Goal: Information Seeking & Learning: Learn about a topic

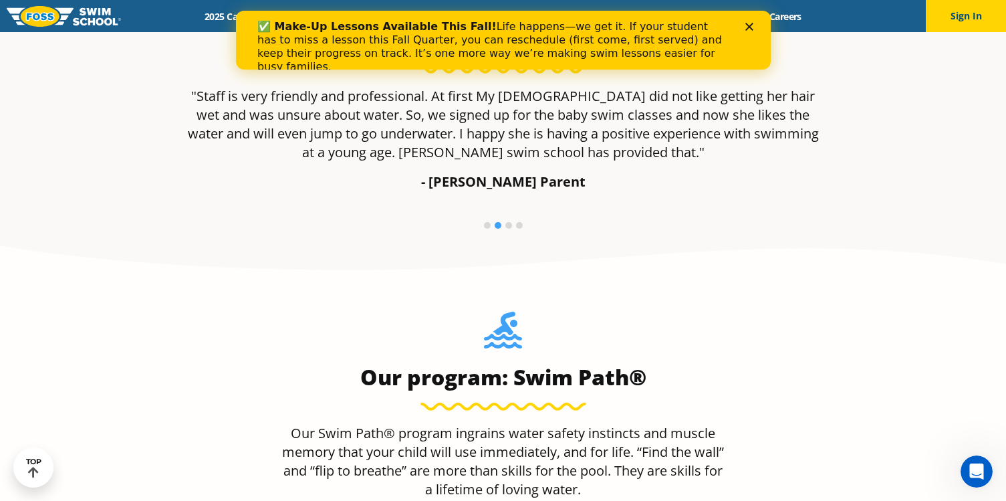
scroll to position [936, 0]
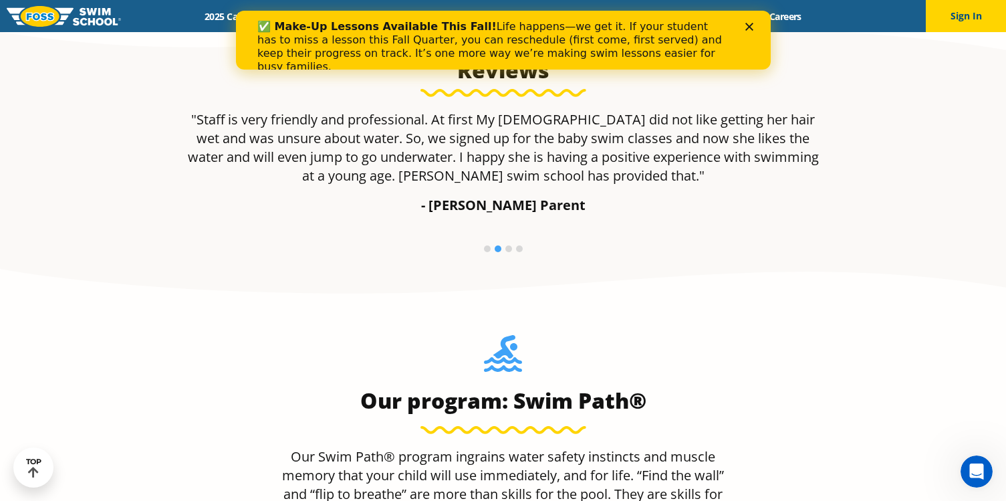
click at [485, 248] on li at bounding box center [487, 248] width 7 height 7
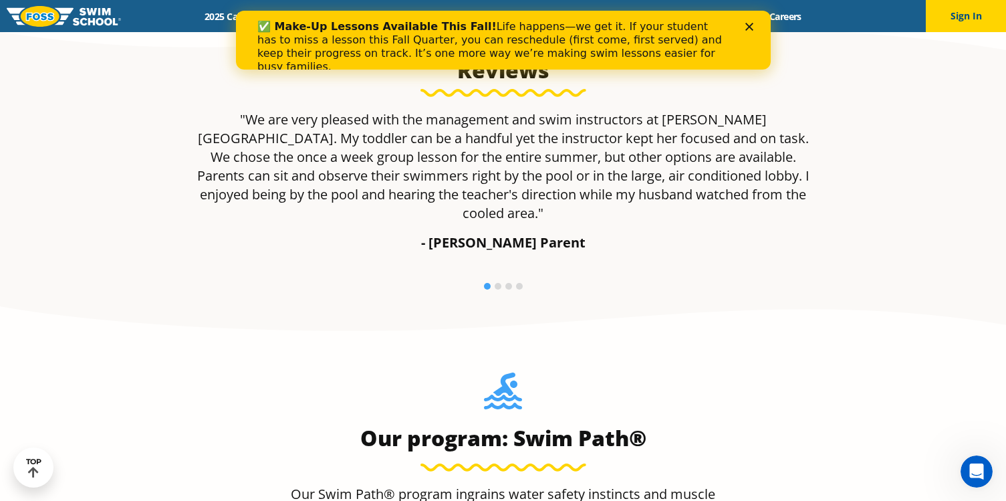
click at [507, 283] on li at bounding box center [509, 286] width 7 height 7
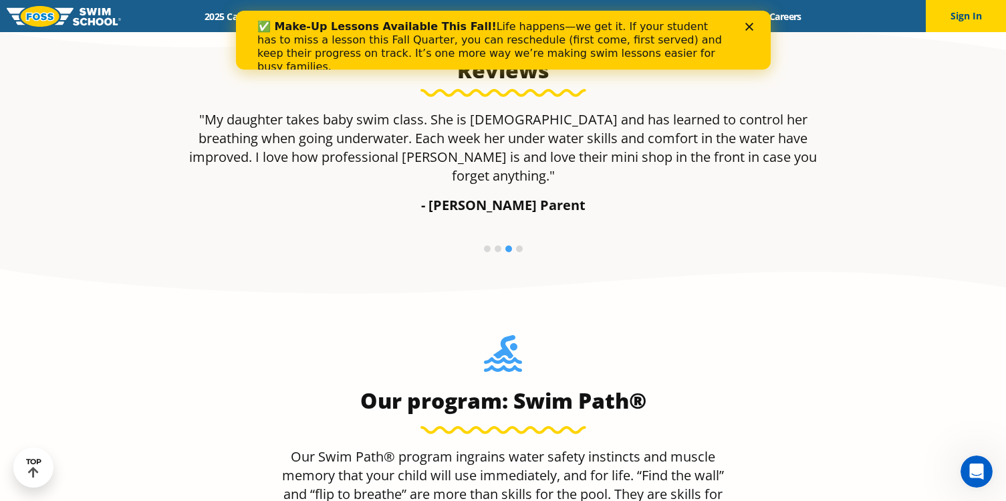
click at [517, 245] on li at bounding box center [519, 248] width 7 height 7
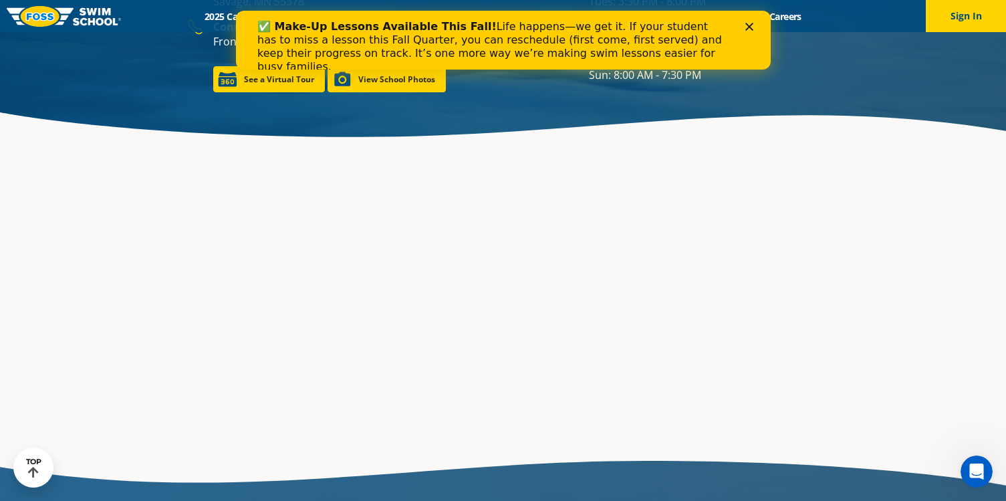
scroll to position [2006, 0]
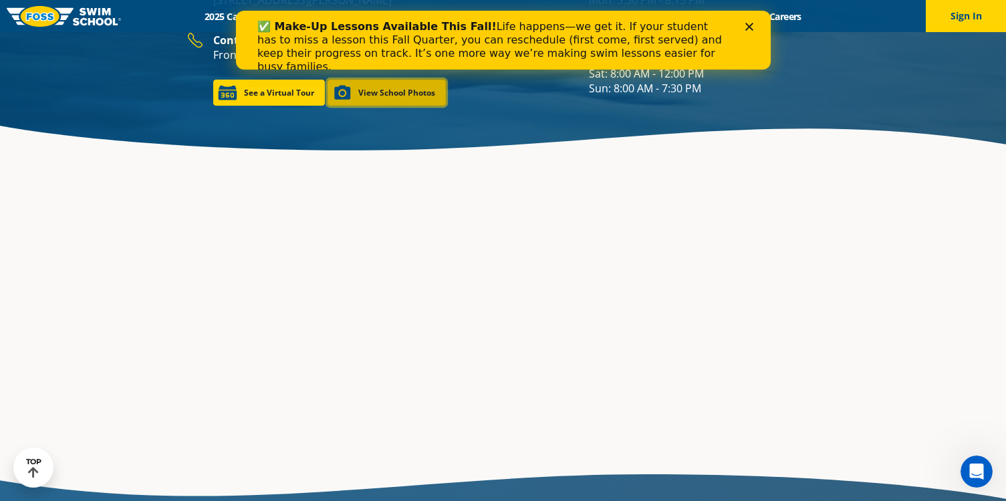
click at [399, 98] on link "View School Photos" at bounding box center [387, 93] width 118 height 26
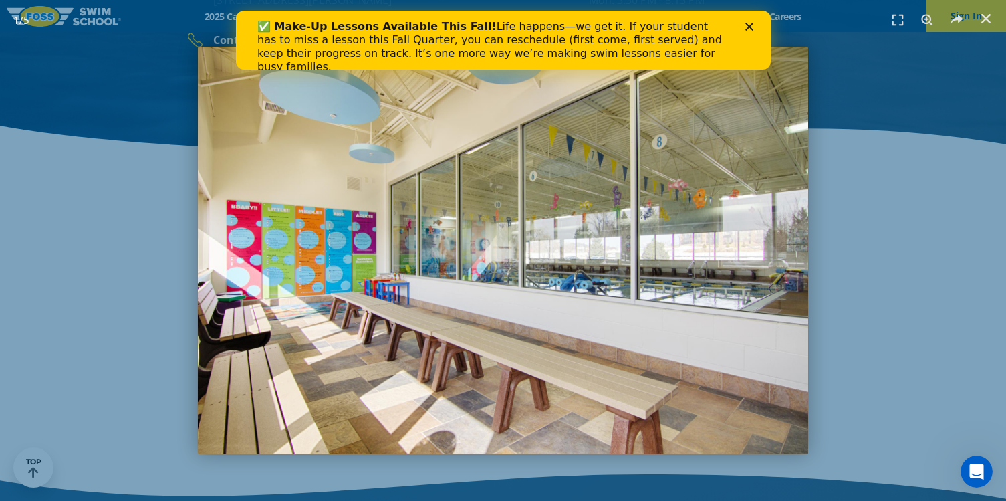
click at [734, 245] on img "1 / 5" at bounding box center [503, 250] width 611 height 407
click at [747, 25] on polygon "Close" at bounding box center [749, 27] width 8 height 8
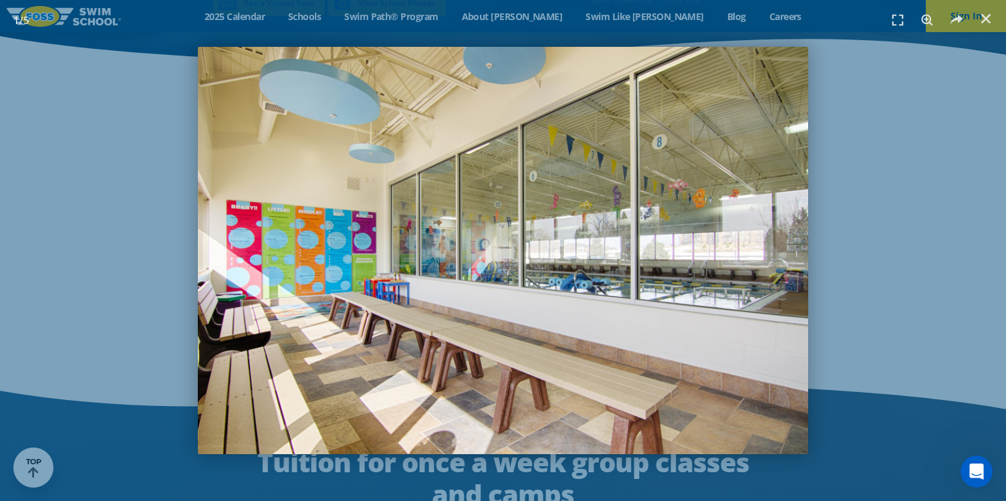
scroll to position [2092, 0]
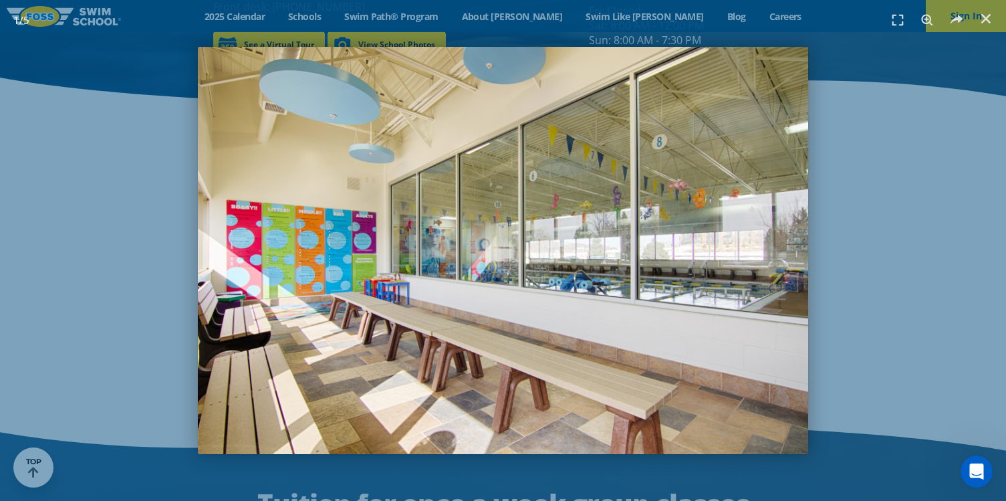
click at [714, 171] on img "1 / 5" at bounding box center [503, 250] width 611 height 407
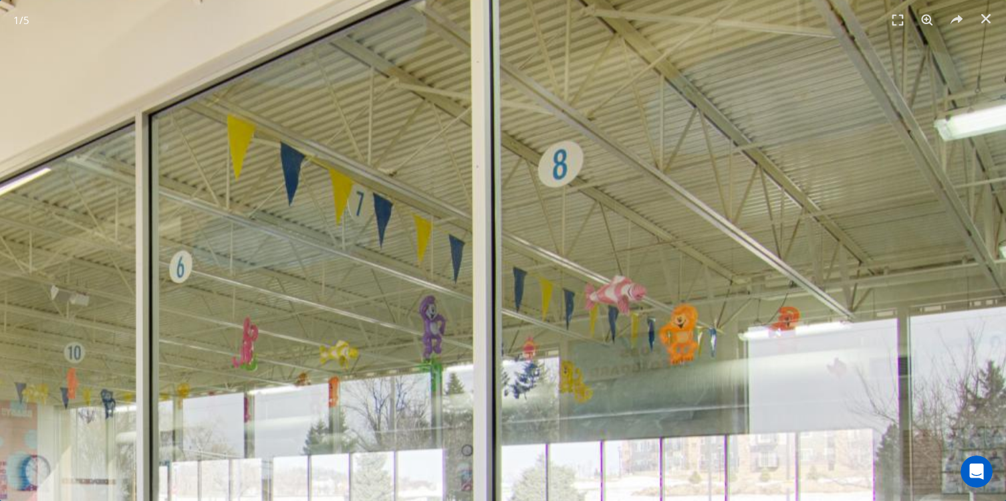
click at [708, 175] on img "1 / 5" at bounding box center [89, 491] width 1833 height 1222
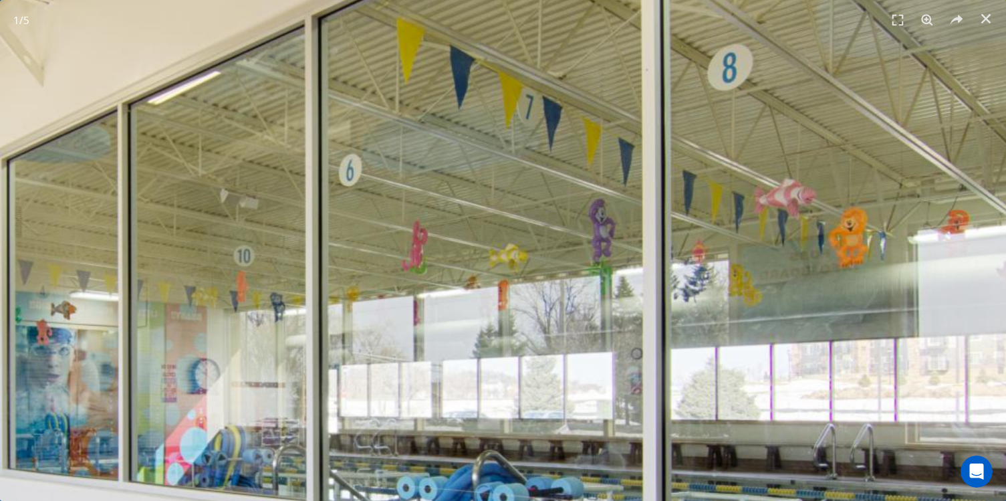
click at [694, 181] on img "1 / 5" at bounding box center [259, 394] width 1833 height 1222
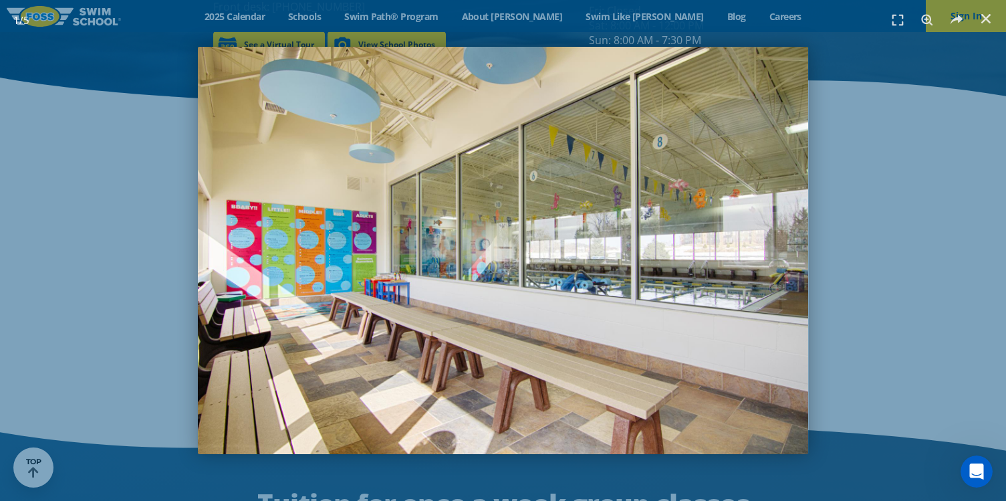
click at [694, 181] on img "1 / 5" at bounding box center [503, 250] width 611 height 407
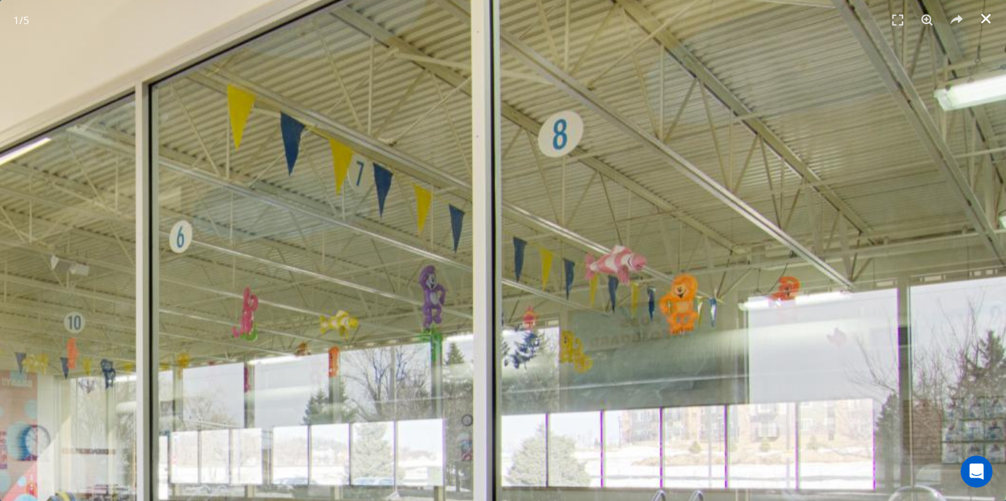
click at [985, 27] on link "Close (Esc)" at bounding box center [986, 19] width 20 height 20
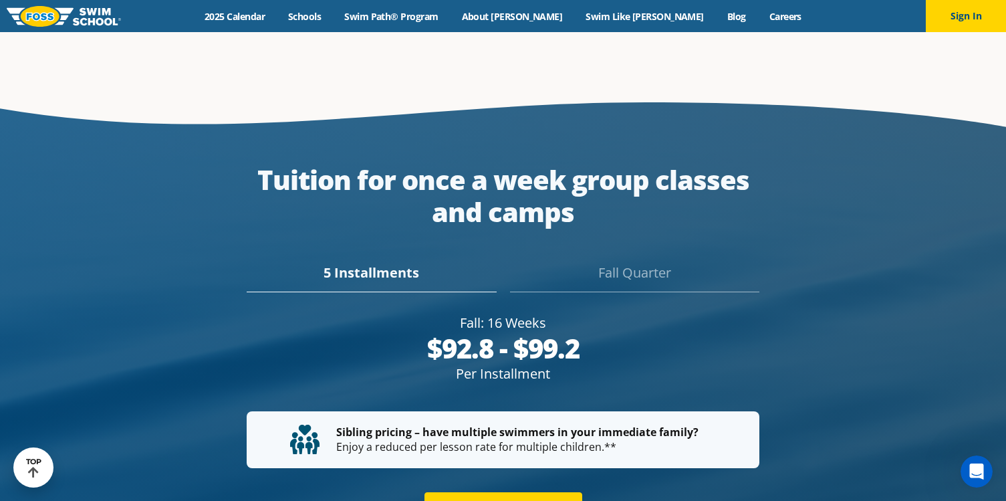
scroll to position [2407, 0]
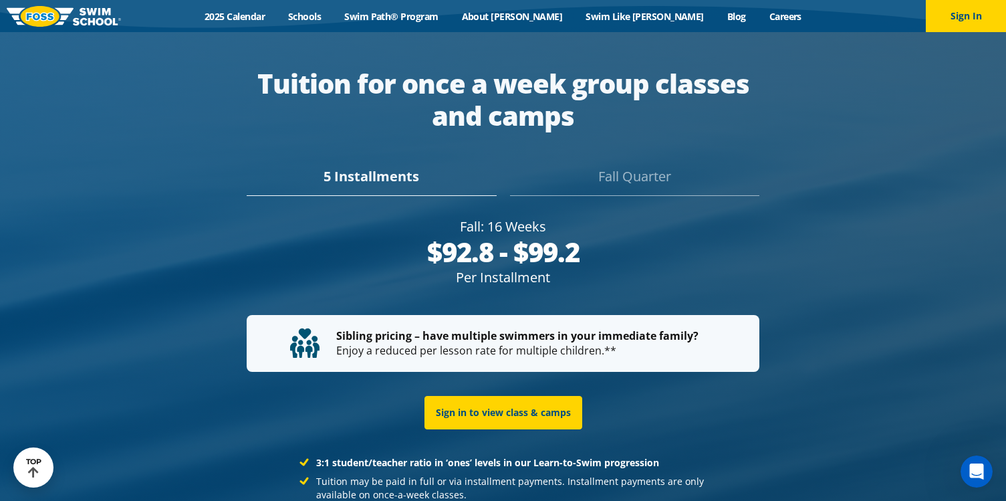
click at [615, 193] on div "Fall Quarter" at bounding box center [634, 181] width 249 height 29
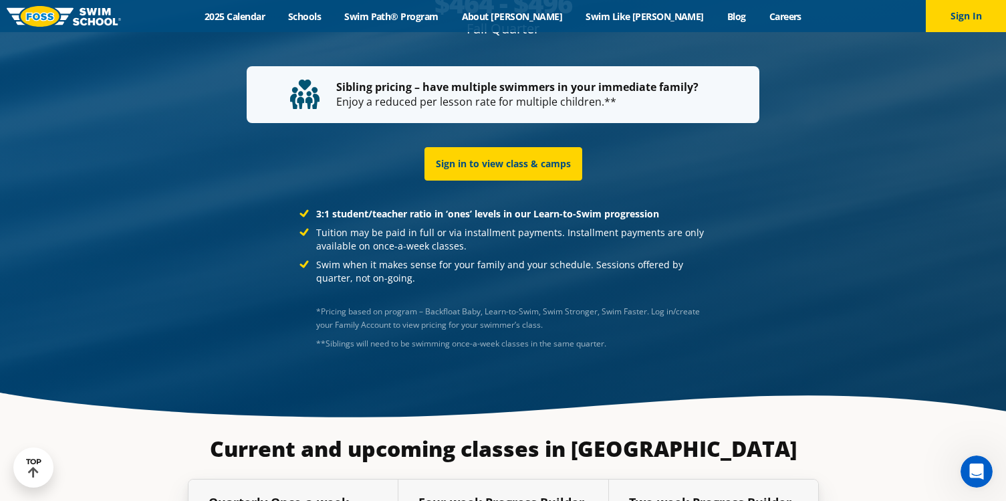
scroll to position [2742, 0]
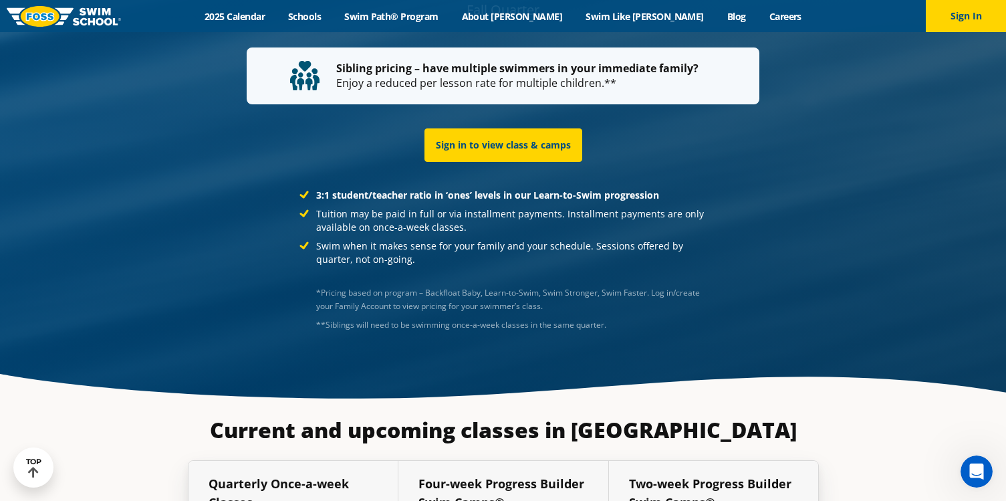
click at [487, 86] on p "Sibling pricing – have multiple swimmers in your immediate family? Enjoy a redu…" at bounding box center [503, 76] width 426 height 30
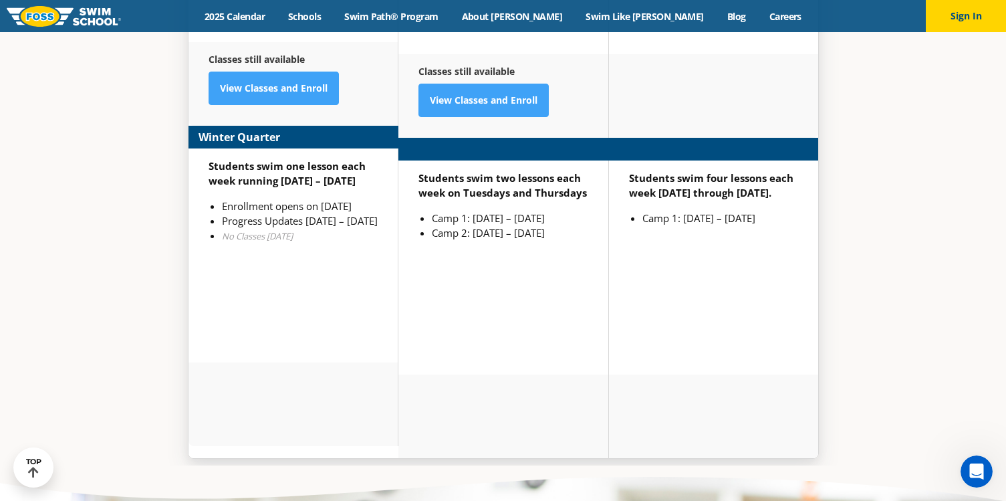
scroll to position [3459, 0]
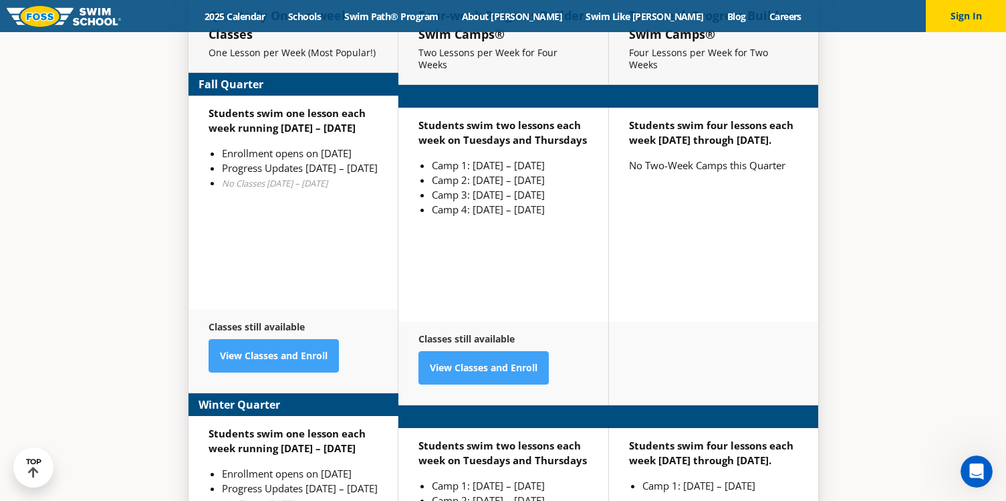
scroll to position [3229, 0]
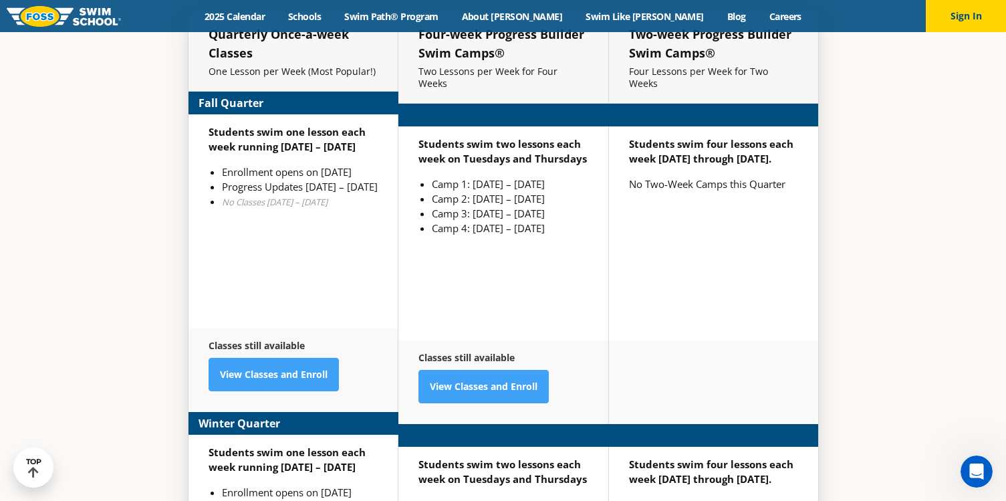
click at [320, 338] on div "Classes still available View Classes and Enroll" at bounding box center [294, 370] width 210 height 84
drag, startPoint x: 314, startPoint y: 348, endPoint x: 310, endPoint y: 341, distance: 8.1
click at [313, 358] on link "View Classes and Enroll" at bounding box center [274, 374] width 130 height 33
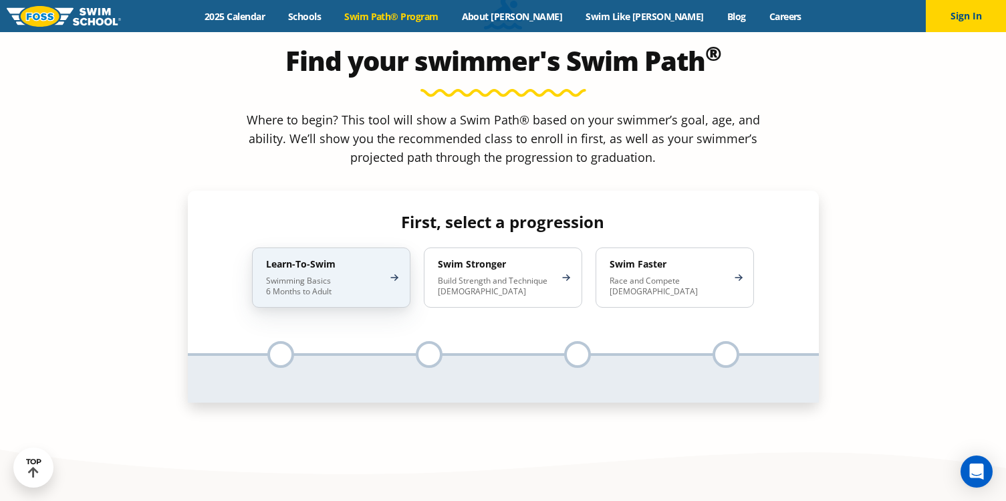
scroll to position [1271, 0]
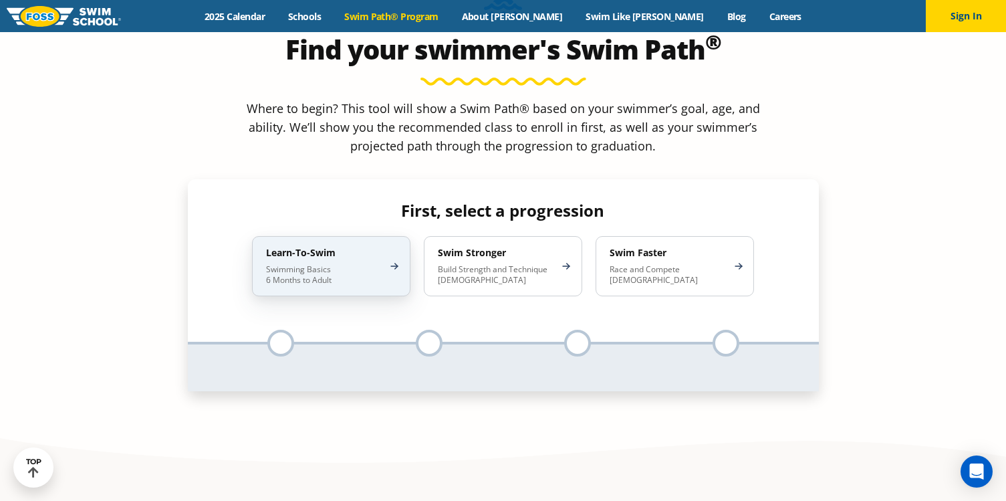
click at [326, 264] on p "Swimming Basics 6 Months to Adult" at bounding box center [324, 274] width 117 height 21
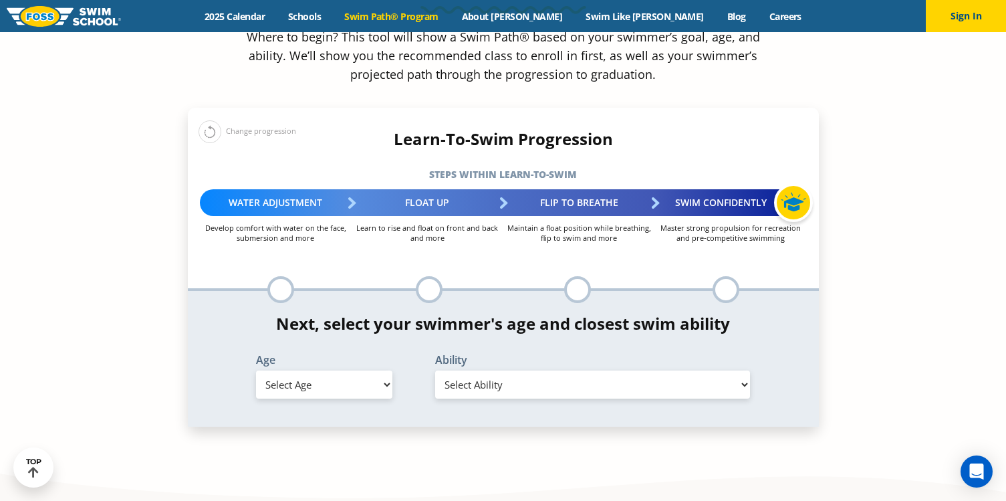
scroll to position [1471, 0]
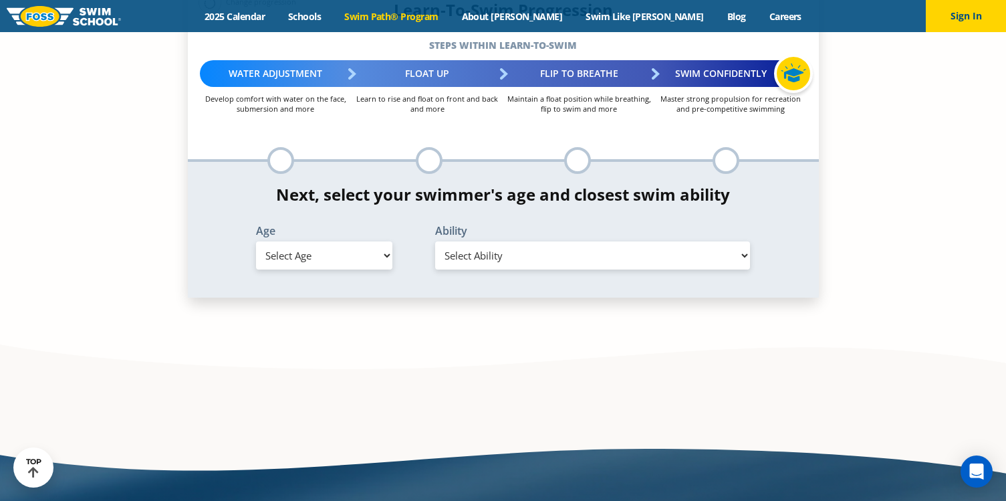
click at [324, 241] on select "Select Age 6 months - 1 year 1 year 2 years 3 years 4 years 5 years 6 years 7 y…" at bounding box center [324, 255] width 136 height 28
click at [330, 241] on select "Select Age 6 months - 1 year 1 year 2 years 3 years 4 years 5 years 6 years 7 y…" at bounding box center [324, 255] width 136 height 28
select select "3-years"
click at [256, 241] on select "Select Age 6 months - 1 year 1 year 2 years 3 years 4 years 5 years 6 years 7 y…" at bounding box center [324, 255] width 136 height 28
click at [525, 241] on select "Select Ability First in-water experience When in the water, reliant on a life j…" at bounding box center [593, 255] width 316 height 28
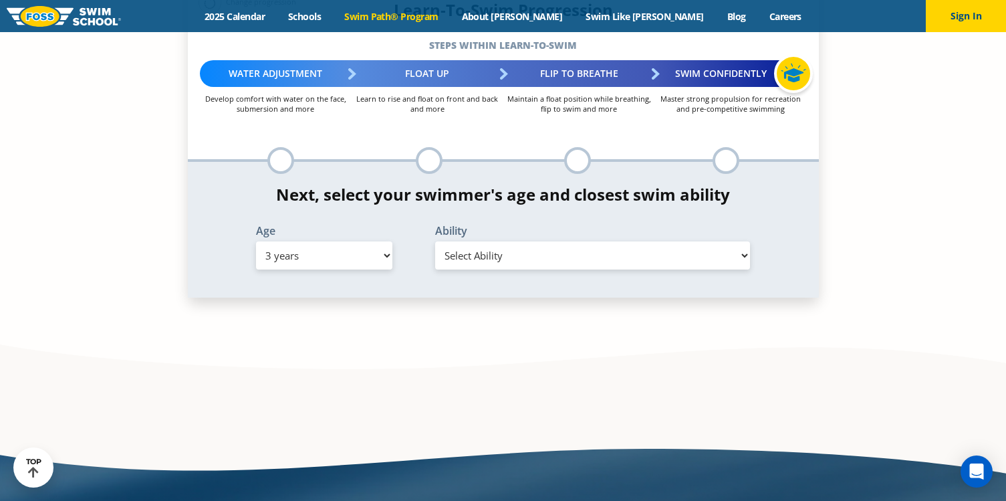
select select "3-years-uncomfortable-putting-face-in-the-water-andor-getting-water-on-ears-whi…"
click at [435, 241] on select "Select Ability First in-water experience When in the water, reliant on a life j…" at bounding box center [593, 255] width 316 height 28
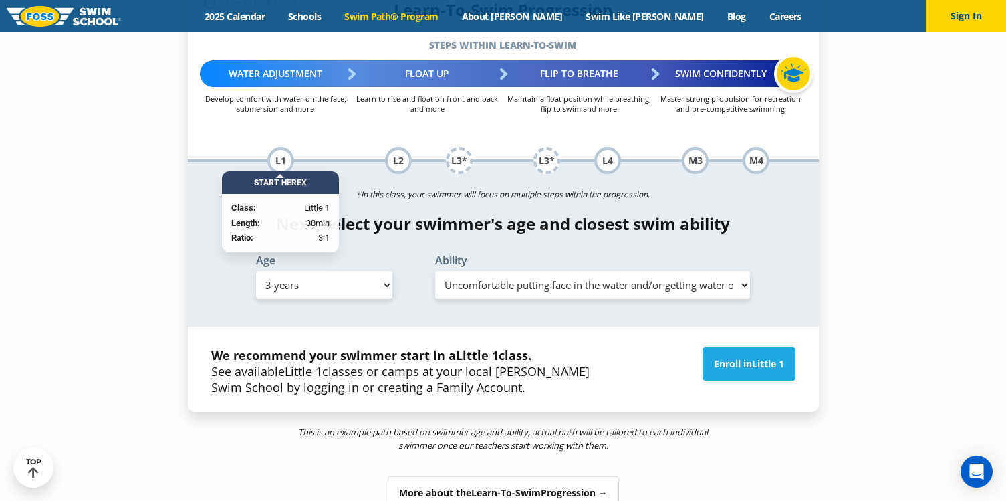
click at [348, 271] on select "Select Age 6 months - 1 year 1 year 2 years 3 years 4 years 5 years 6 years 7 y…" at bounding box center [324, 285] width 136 height 28
select select "2-years"
click at [256, 271] on select "Select Age 6 months - 1 year 1 year 2 years 3 years 4 years 5 years 6 years 7 y…" at bounding box center [324, 285] width 136 height 28
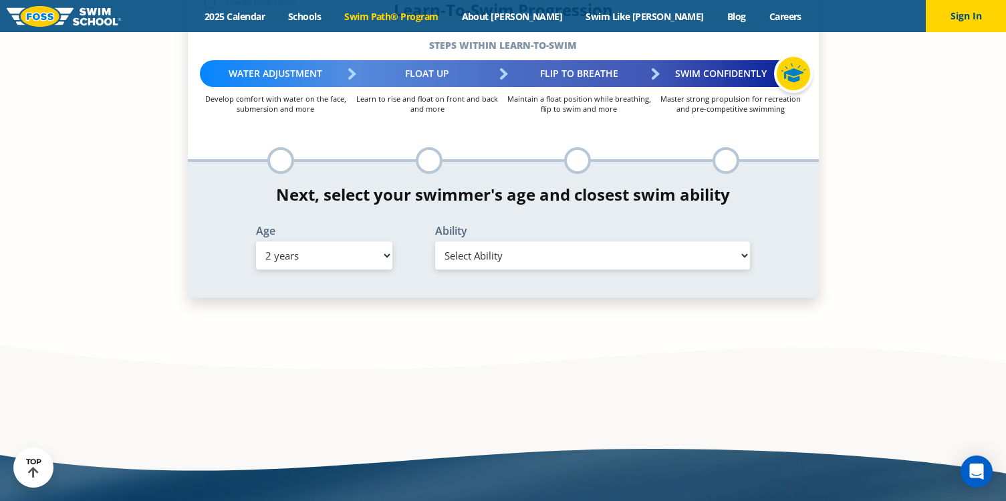
click at [464, 241] on select "Select Ability First in-water experience Comfortable with water poured over the…" at bounding box center [593, 255] width 316 height 28
click at [435, 241] on select "Select Ability First in-water experience Comfortable with water poured over the…" at bounding box center [593, 255] width 316 height 28
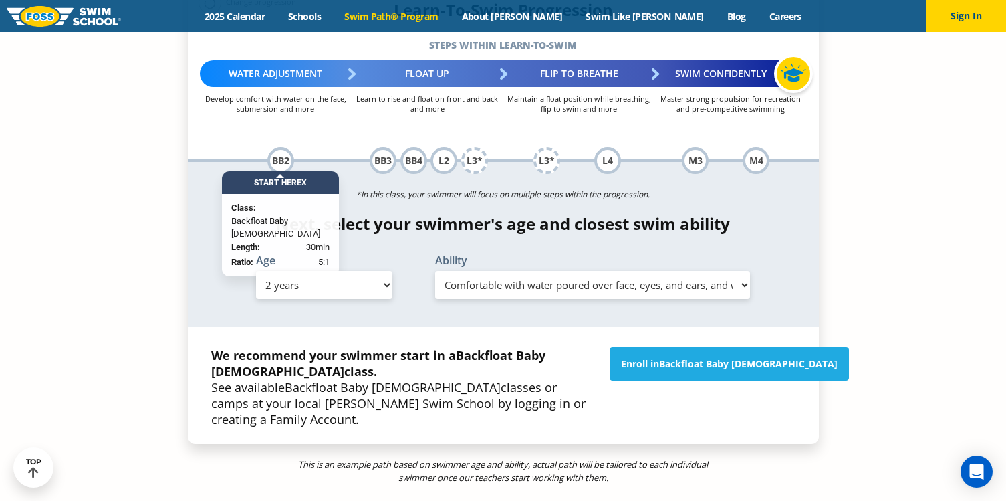
click at [463, 271] on select "Select Ability First in-water experience Comfortable with water poured over the…" at bounding box center [593, 285] width 316 height 28
select select "2-years-first-in-water-experience"
click at [435, 271] on select "Select Ability First in-water experience Comfortable with water poured over the…" at bounding box center [593, 285] width 316 height 28
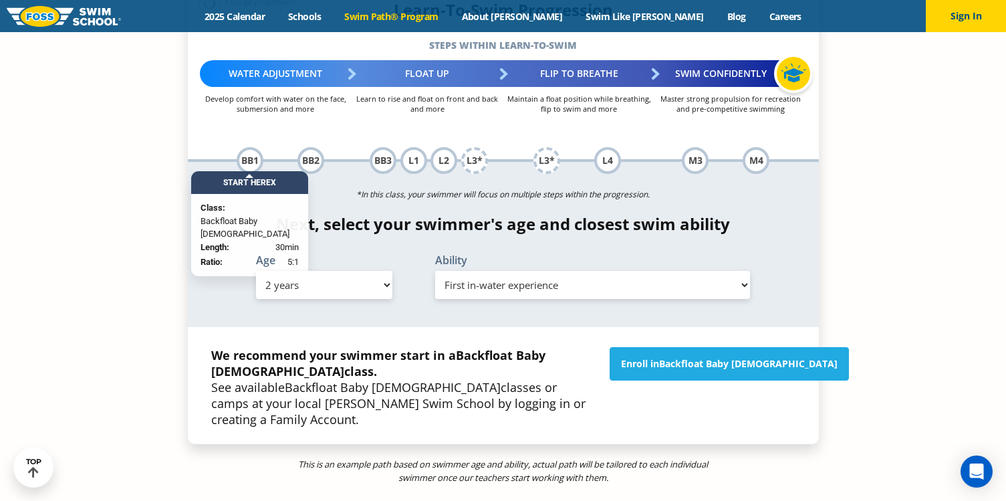
click at [340, 271] on select "Select Age 6 months - 1 year 1 year 2 years 3 years 4 years 5 years 6 years 7 y…" at bounding box center [324, 285] width 136 height 28
select select "3-years"
click at [256, 271] on select "Select Age 6 months - 1 year 1 year 2 years 3 years 4 years 5 years 6 years 7 y…" at bounding box center [324, 285] width 136 height 28
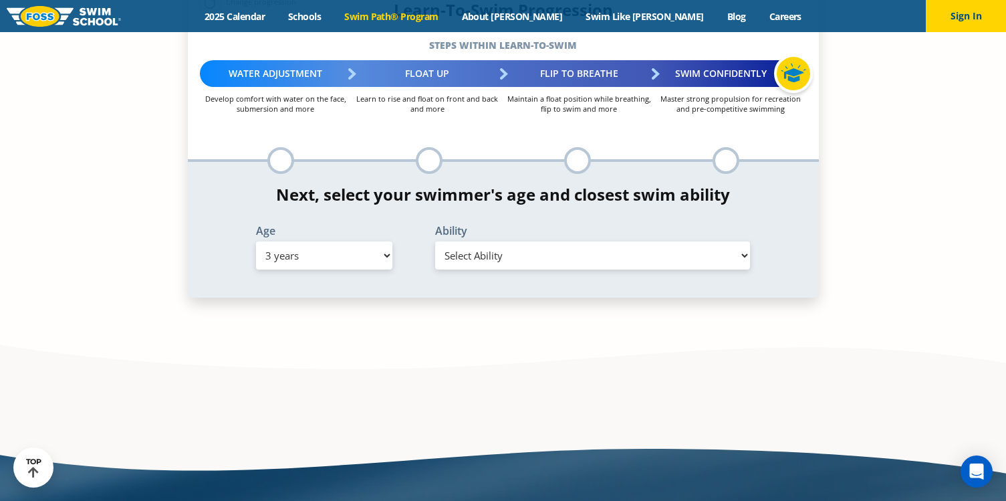
click at [521, 241] on select "Select Ability First in-water experience When in the water, reliant on a life j…" at bounding box center [593, 255] width 316 height 28
select select "3-years-uncomfortable-putting-face-in-the-water-andor-getting-water-on-ears-whi…"
click at [435, 241] on select "Select Ability First in-water experience When in the water, reliant on a life j…" at bounding box center [593, 255] width 316 height 28
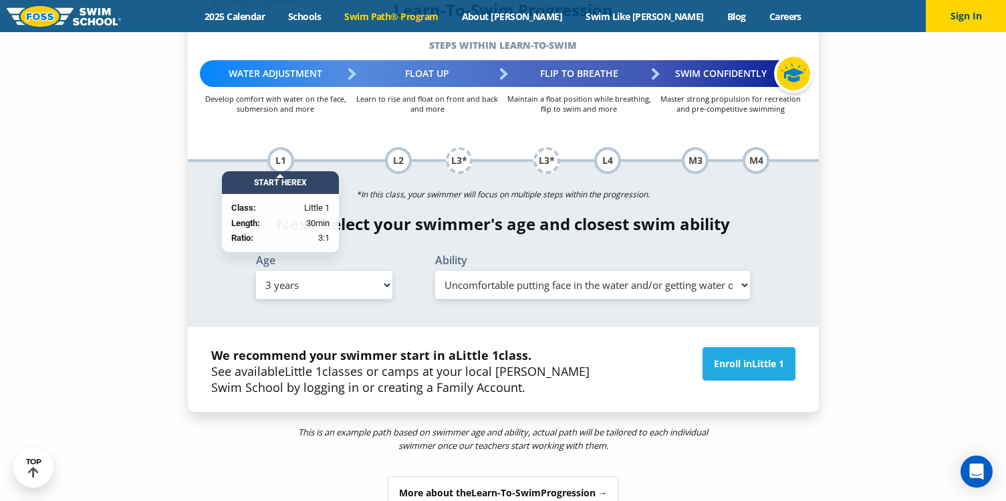
click at [347, 271] on select "Select Age 6 months - 1 year 1 year 2 years 3 years 4 years 5 years 6 years 7 y…" at bounding box center [324, 285] width 136 height 28
click at [496, 215] on div "Next, select your swimmer's age and closest swim ability Age Select Age 6 month…" at bounding box center [503, 259] width 631 height 89
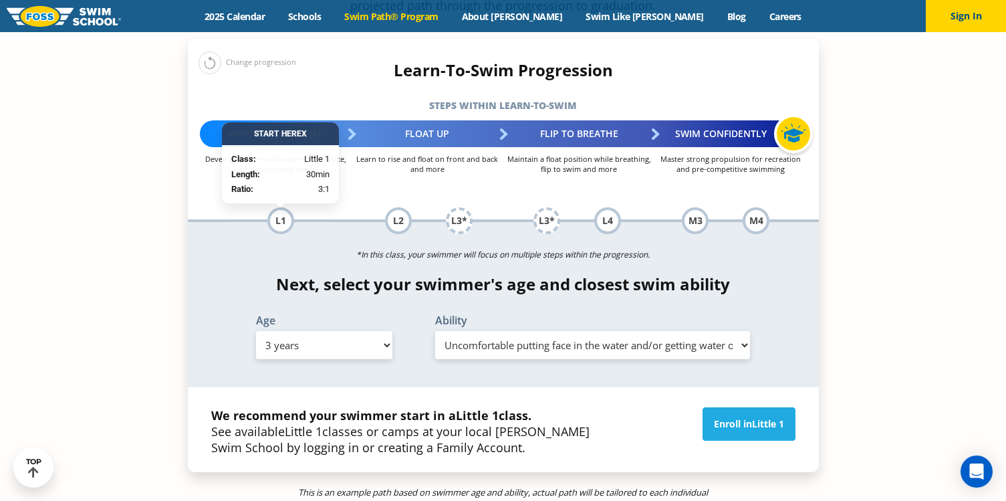
scroll to position [1337, 0]
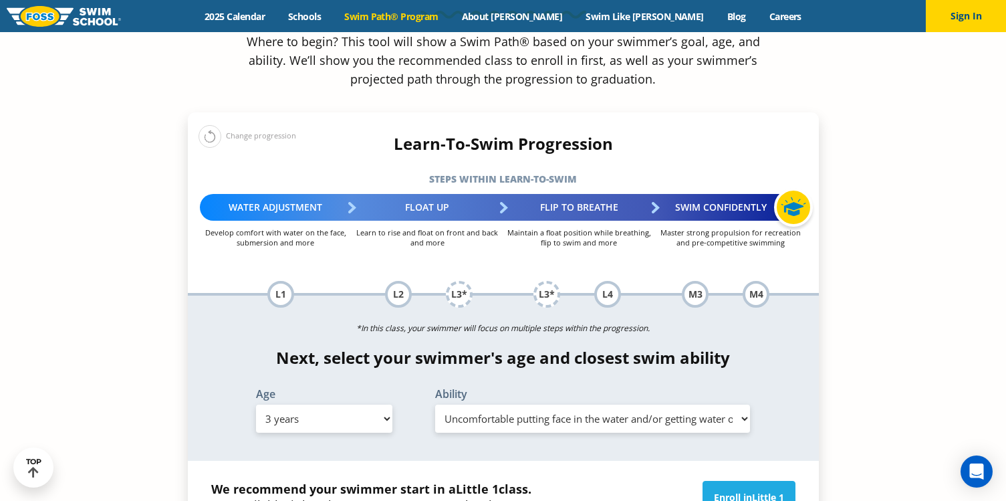
click at [362, 405] on select "Select Age 6 months - 1 year 1 year 2 years 3 years 4 years 5 years 6 years 7 y…" at bounding box center [324, 419] width 136 height 28
click at [256, 405] on select "Select Age 6 months - 1 year 1 year 2 years 3 years 4 years 5 years 6 years 7 y…" at bounding box center [324, 419] width 136 height 28
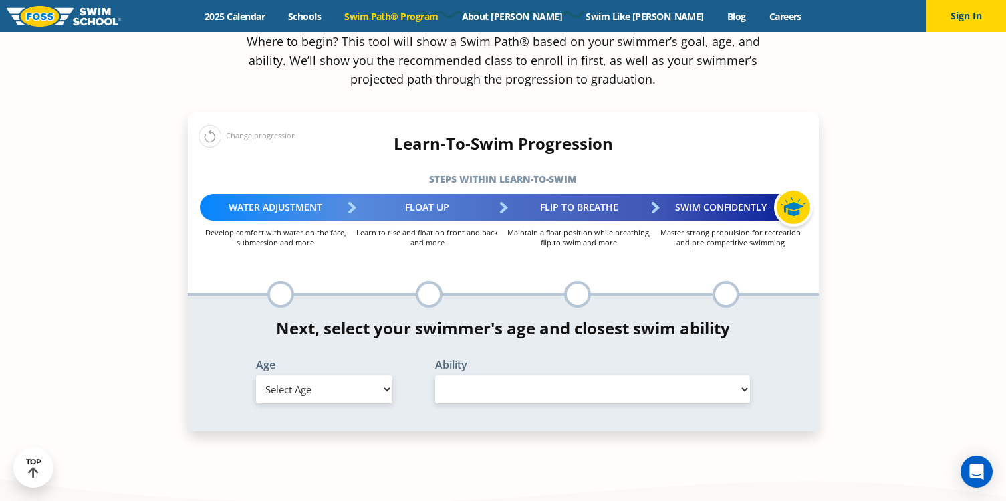
click at [387, 375] on select "Select Age 6 months - 1 year 1 year 2 years 3 years 4 years 5 years 6 years 7 y…" at bounding box center [324, 389] width 136 height 28
select select "11-years-"
click at [256, 375] on select "Select Age 6 months - 1 year 1 year 2 years 3 years 4 years 5 years 6 years 7 y…" at bounding box center [324, 389] width 136 height 28
click at [500, 375] on select "Select Ability First in-water experience When in the water, reliant on a life j…" at bounding box center [593, 389] width 316 height 28
select select "11-years--first-in-water-experience"
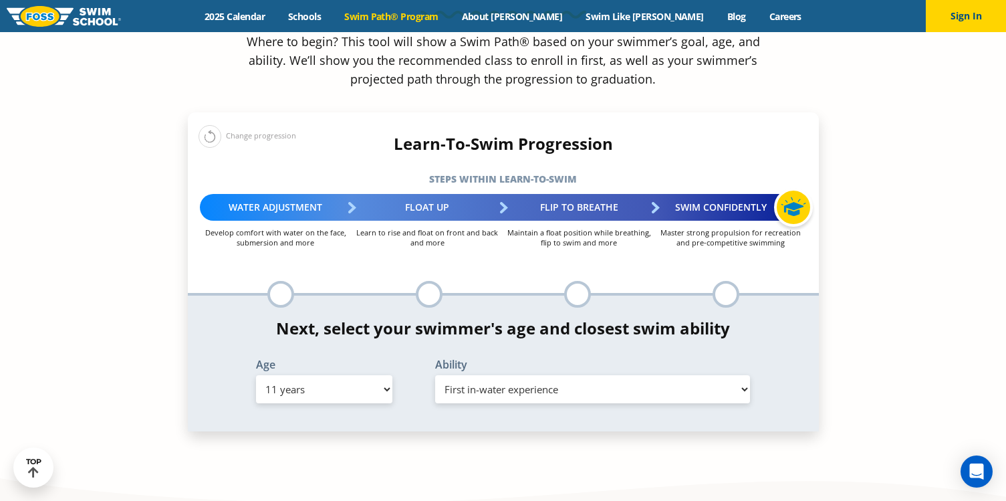
click at [435, 375] on select "Select Ability First in-water experience When in the water, reliant on a life j…" at bounding box center [593, 389] width 316 height 28
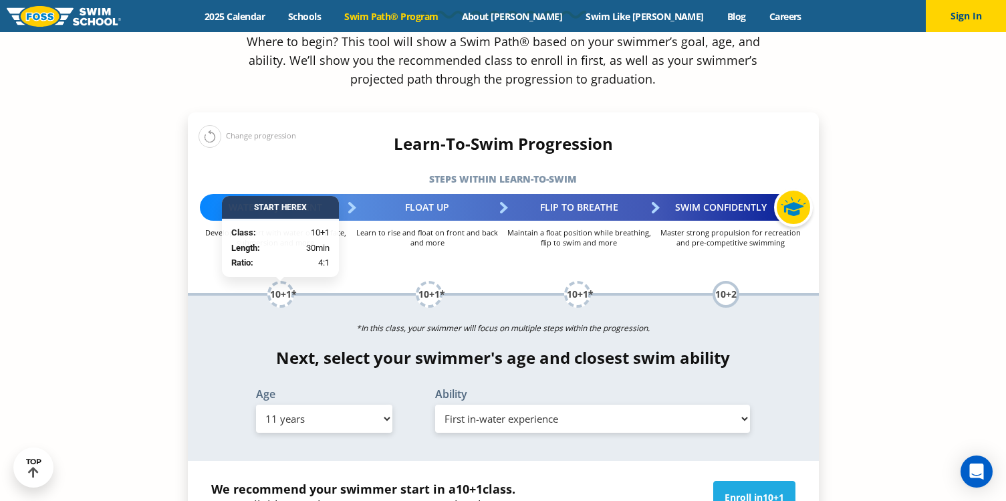
click at [373, 405] on select "Select Age 6 months - 1 year 1 year 2 years 3 years 4 years 5 years 6 years 7 y…" at bounding box center [324, 419] width 136 height 28
select select "7-years"
click at [256, 405] on select "Select Age 6 months - 1 year 1 year 2 years 3 years 4 years 5 years 6 years 7 y…" at bounding box center [324, 419] width 136 height 28
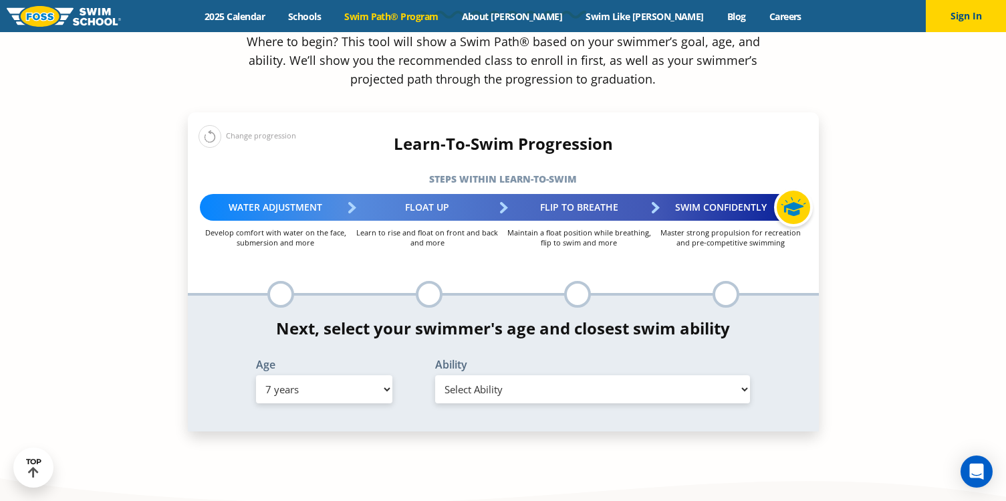
click at [463, 375] on select "Select Ability First in-water experience When in the water, reliant on a life j…" at bounding box center [593, 389] width 316 height 28
select select "7-years-when-in-the-water-reliant-on-a-life-jacket-or-floatation-device"
click at [435, 375] on select "Select Ability First in-water experience When in the water, reliant on a life j…" at bounding box center [593, 389] width 316 height 28
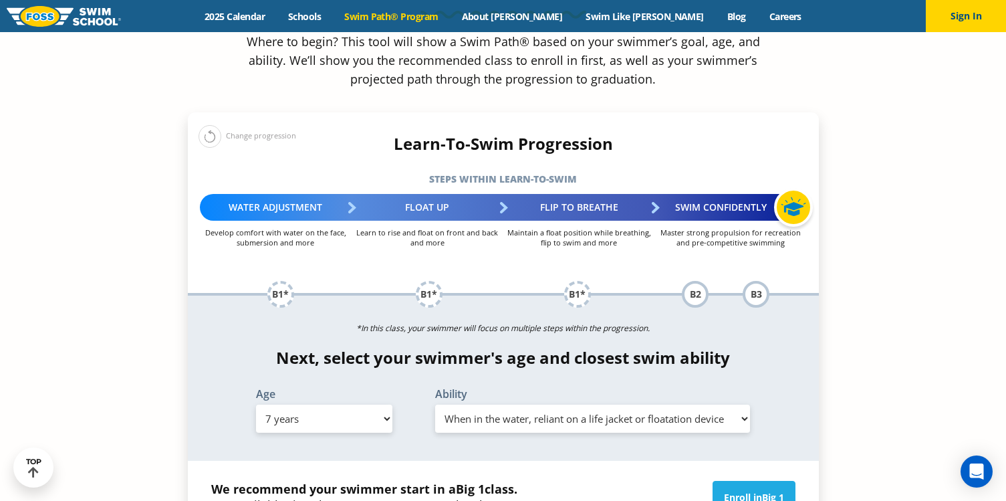
click at [345, 405] on select "Select Age 6 months - 1 year 1 year 2 years 3 years 4 years 5 years 6 years 7 y…" at bounding box center [324, 419] width 136 height 28
select select "5-years"
click at [256, 405] on select "Select Age 6 months - 1 year 1 year 2 years 3 years 4 years 5 years 6 years 7 y…" at bounding box center [324, 419] width 136 height 28
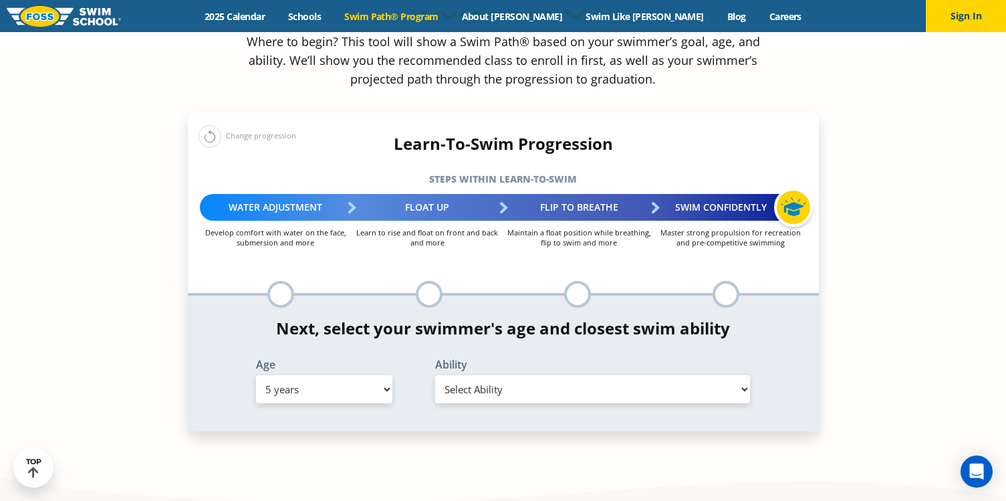
click at [467, 375] on select "Select Ability First in-water experience When in the water, reliant on a life j…" at bounding box center [593, 389] width 316 height 28
select select "5-years-uncomfortable-putting-face-in-the-water-andor-getting-water-on-ears-whi…"
click at [435, 375] on select "Select Ability First in-water experience When in the water, reliant on a life j…" at bounding box center [593, 389] width 316 height 28
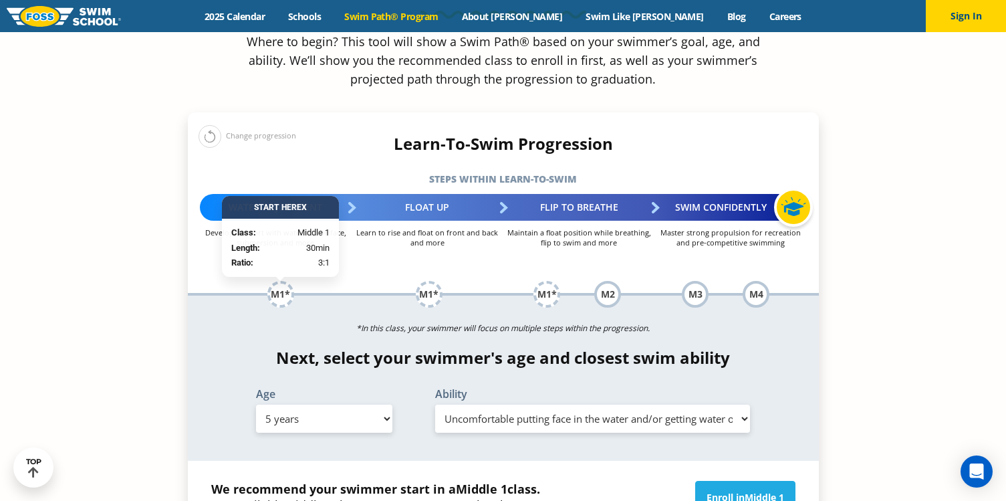
click at [289, 197] on div "Start Here X" at bounding box center [280, 208] width 117 height 23
click at [292, 197] on div "Start Here X" at bounding box center [280, 208] width 117 height 23
